Goal: Navigation & Orientation: Find specific page/section

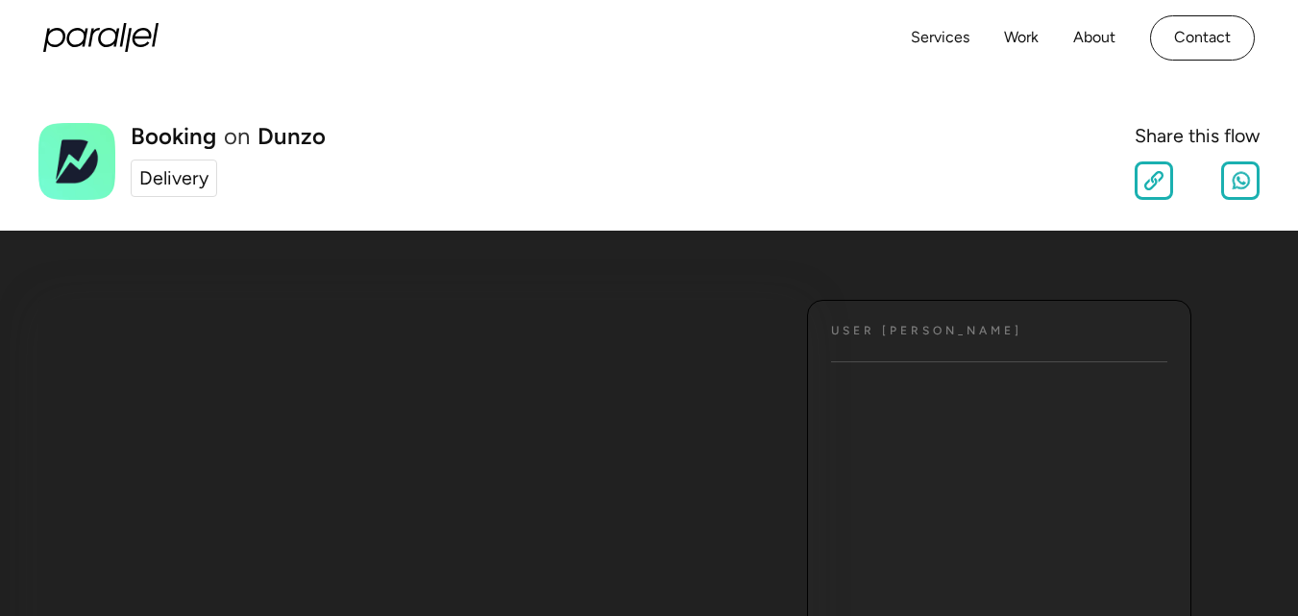
click at [190, 177] on div "Delivery" at bounding box center [173, 178] width 69 height 29
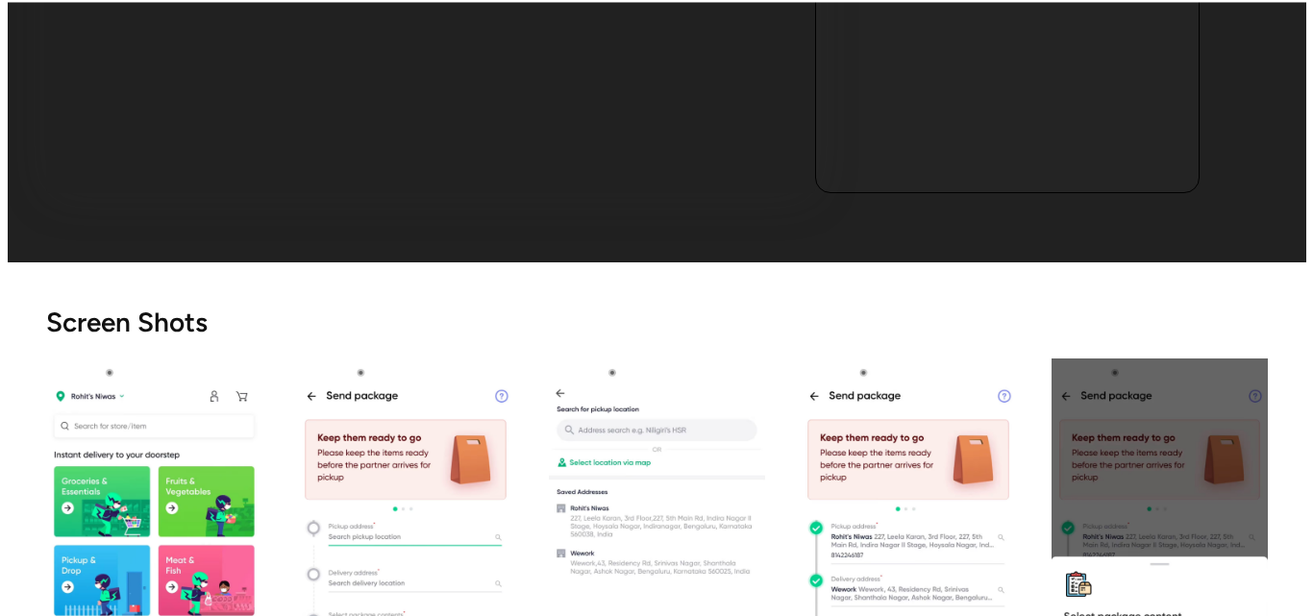
scroll to position [769, 0]
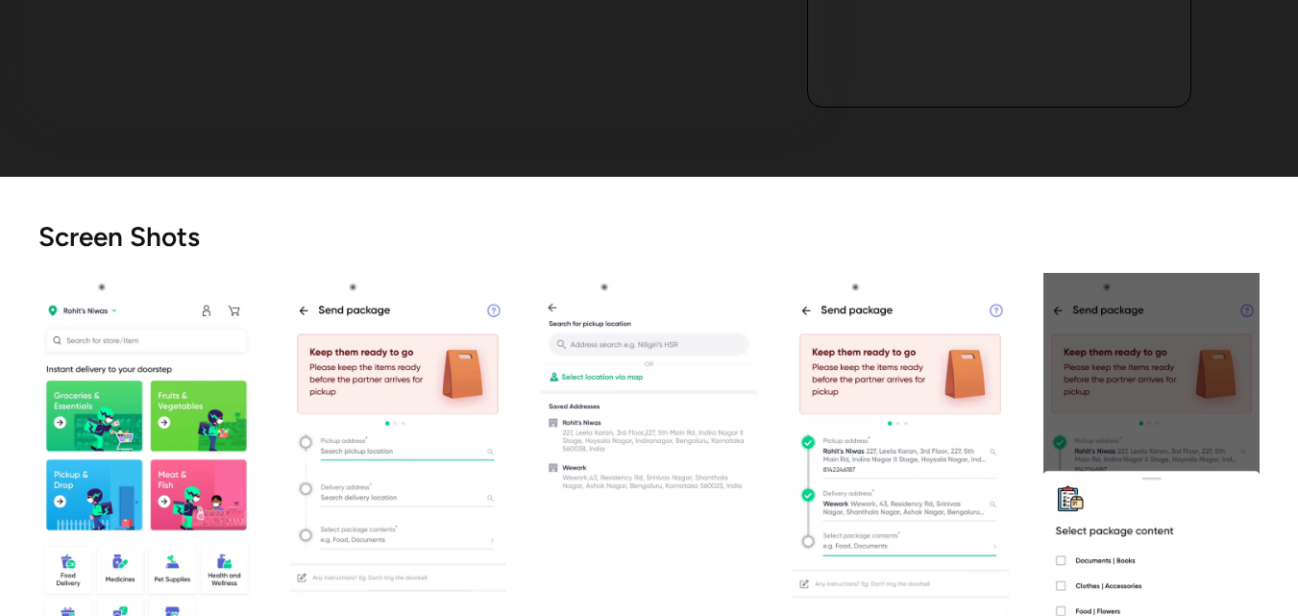
click at [886, 306] on img "open lightbox" at bounding box center [900, 514] width 216 height 482
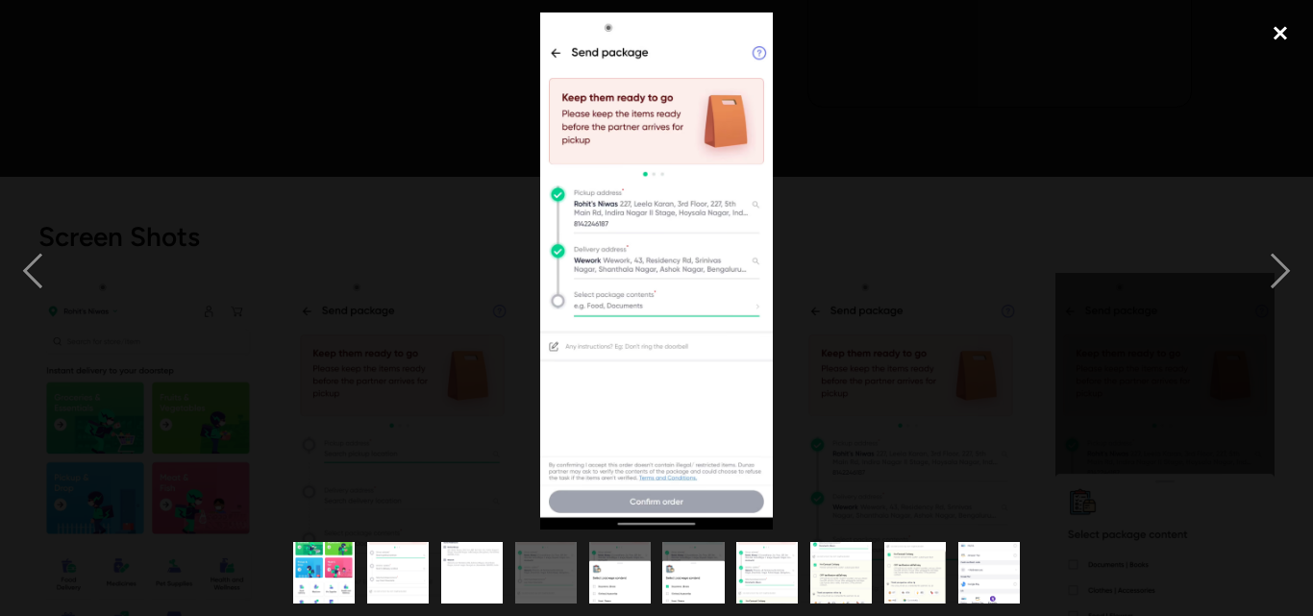
click at [1281, 35] on div "close lightbox" at bounding box center [1279, 33] width 65 height 42
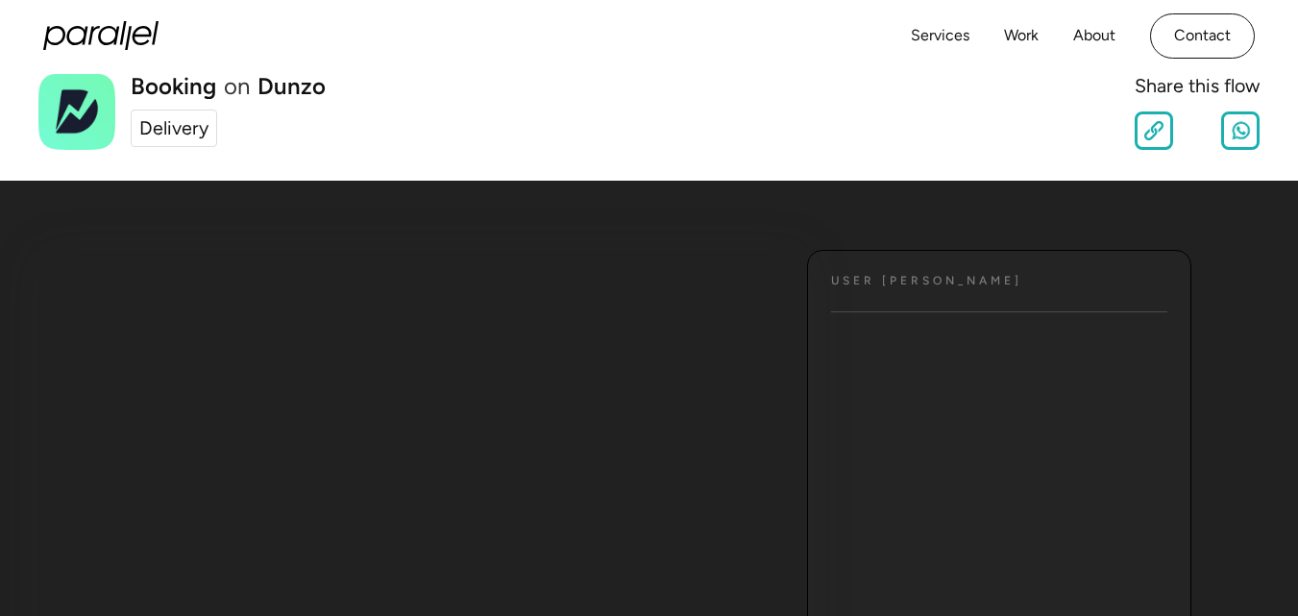
scroll to position [0, 0]
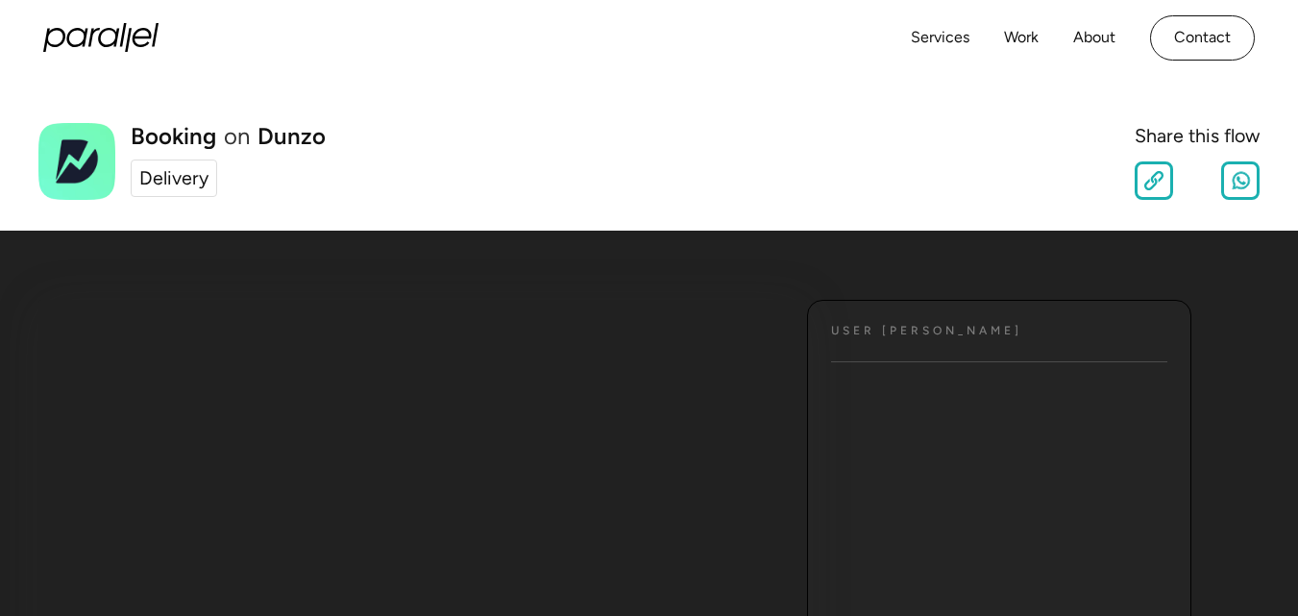
click at [199, 187] on div "Delivery" at bounding box center [173, 178] width 69 height 29
click at [947, 39] on link "Services" at bounding box center [940, 38] width 59 height 28
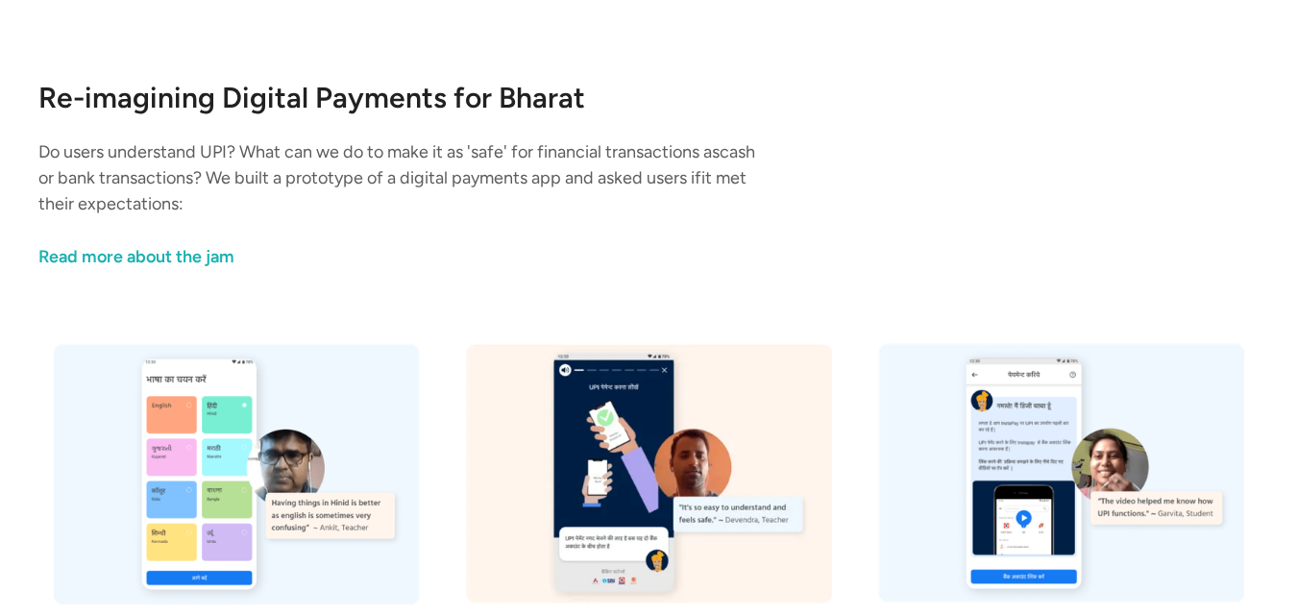
scroll to position [2535, 0]
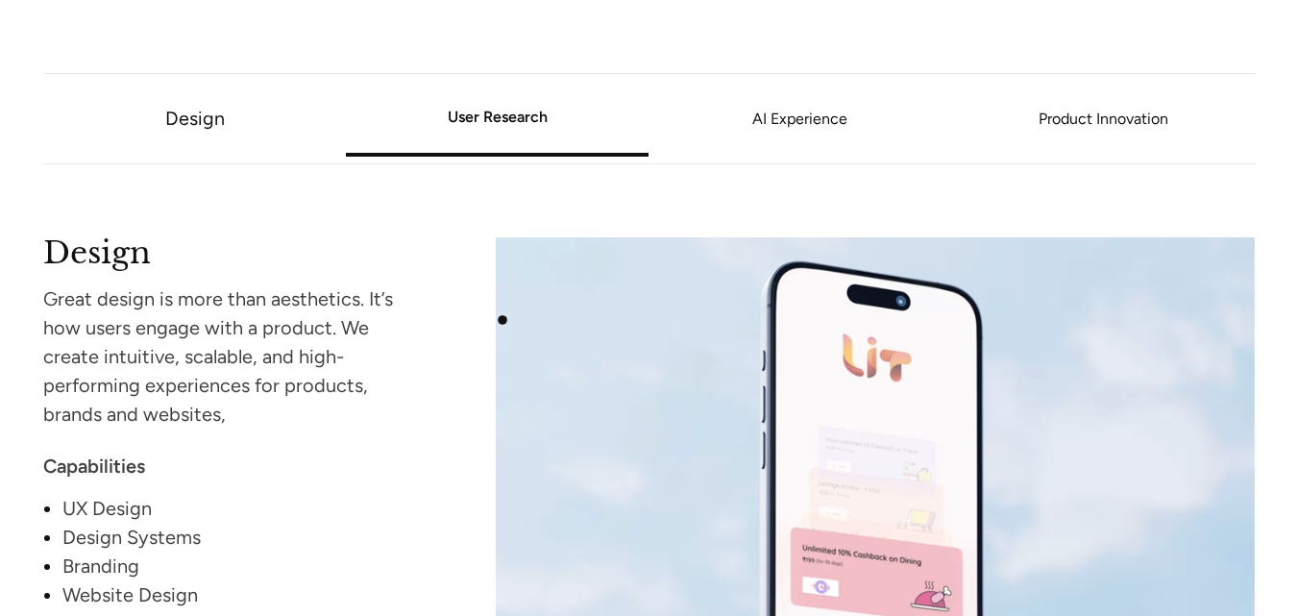
scroll to position [2399, 0]
